Goal: Information Seeking & Learning: Learn about a topic

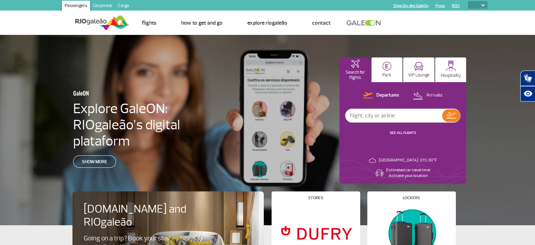
click at [483, 3] on select "PT ENG ESP" at bounding box center [478, 5] width 20 height 8
select select "pt-BR"
click at [468, 1] on select "PT ENG ESP" at bounding box center [478, 5] width 20 height 8
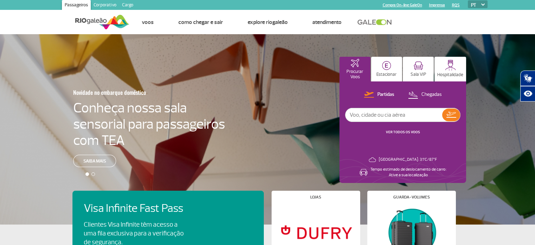
click at [101, 1] on link "Corporativo" at bounding box center [105, 5] width 28 height 11
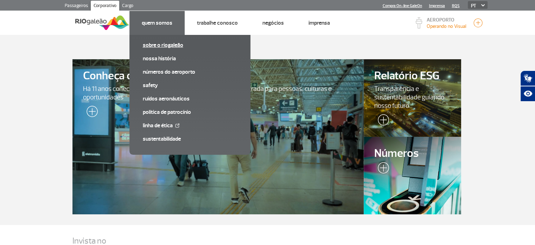
click at [147, 47] on link "Sobre o RIOgaleão" at bounding box center [190, 45] width 94 height 8
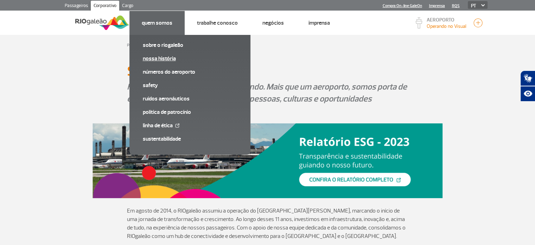
click at [156, 55] on link "Nossa História" at bounding box center [190, 59] width 94 height 8
